Goal: Consume media (video, audio)

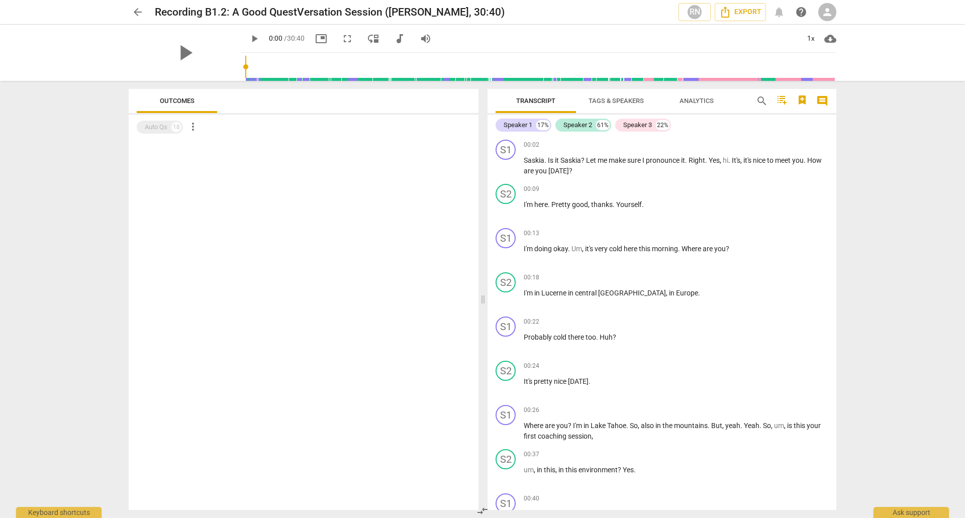
click at [248, 39] on span "play_arrow" at bounding box center [254, 39] width 12 height 12
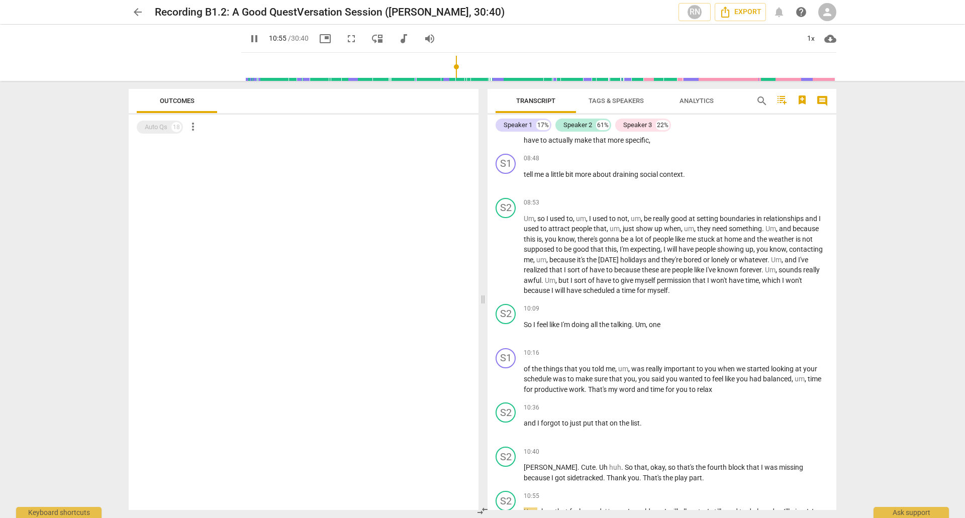
scroll to position [1935, 0]
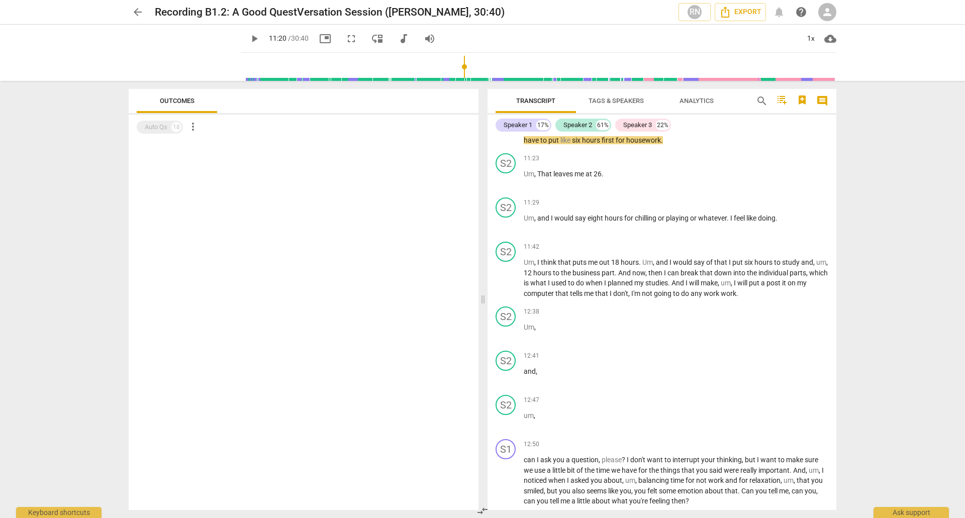
click at [248, 36] on span "play_arrow" at bounding box center [254, 39] width 12 height 12
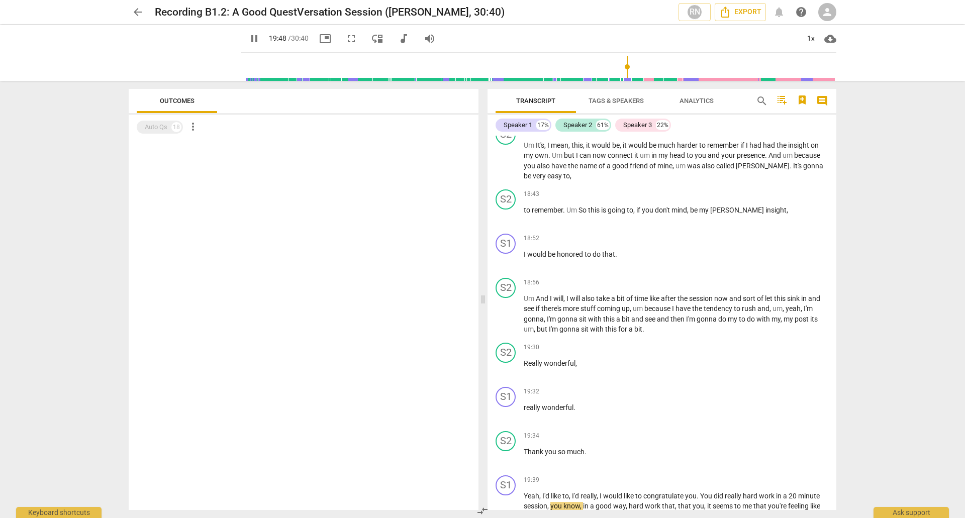
scroll to position [3288, 0]
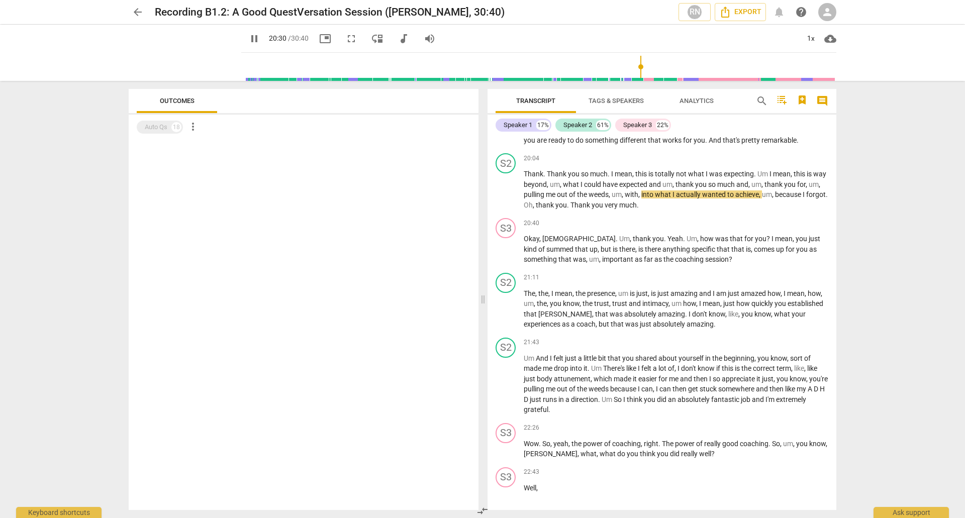
click at [248, 39] on span "pause" at bounding box center [254, 39] width 12 height 12
click at [248, 39] on span "play_arrow" at bounding box center [254, 39] width 12 height 12
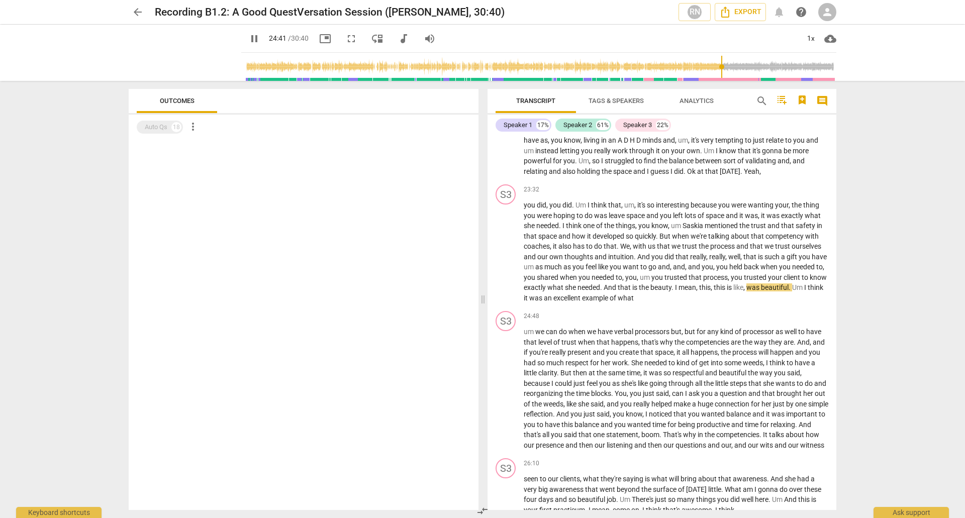
type input "1482"
click at [136, 12] on span "arrow_back" at bounding box center [138, 12] width 12 height 12
